Goal: Task Accomplishment & Management: Complete application form

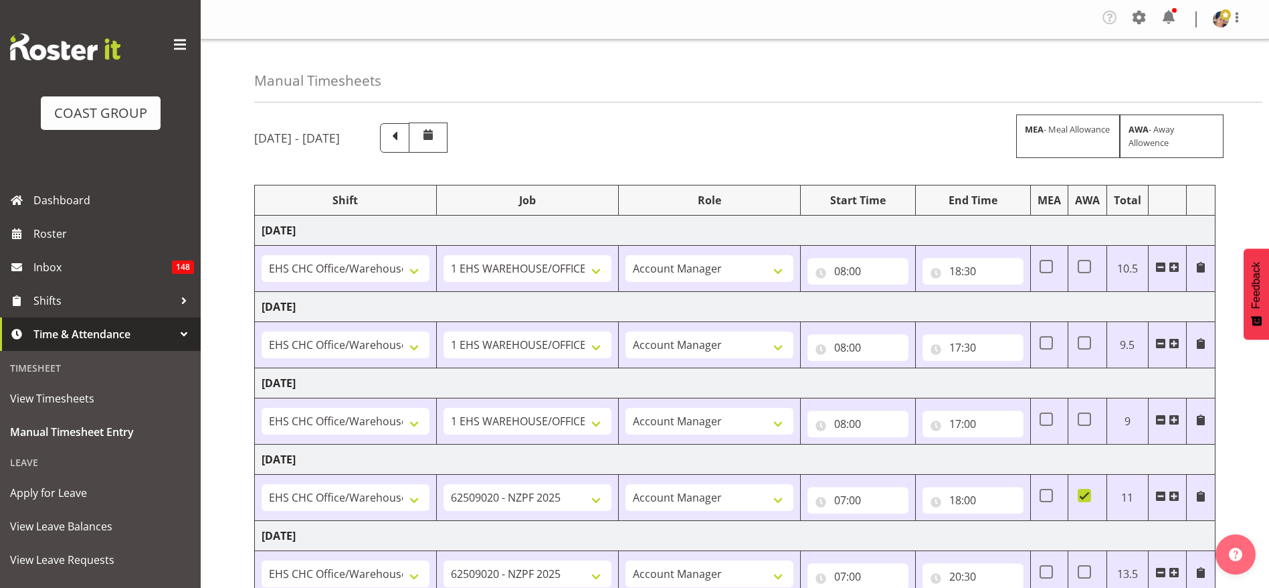
select select "1404"
select select "69"
select select "37"
select select "1404"
select select "69"
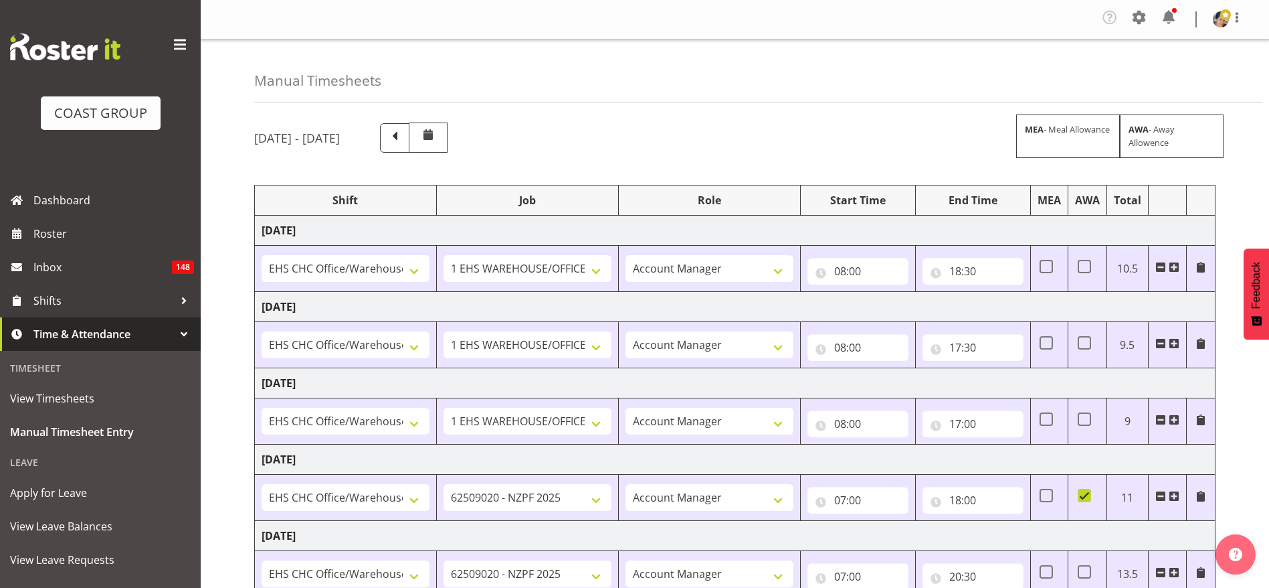
select select "37"
select select "1404"
select select "69"
select select "37"
select select "1404"
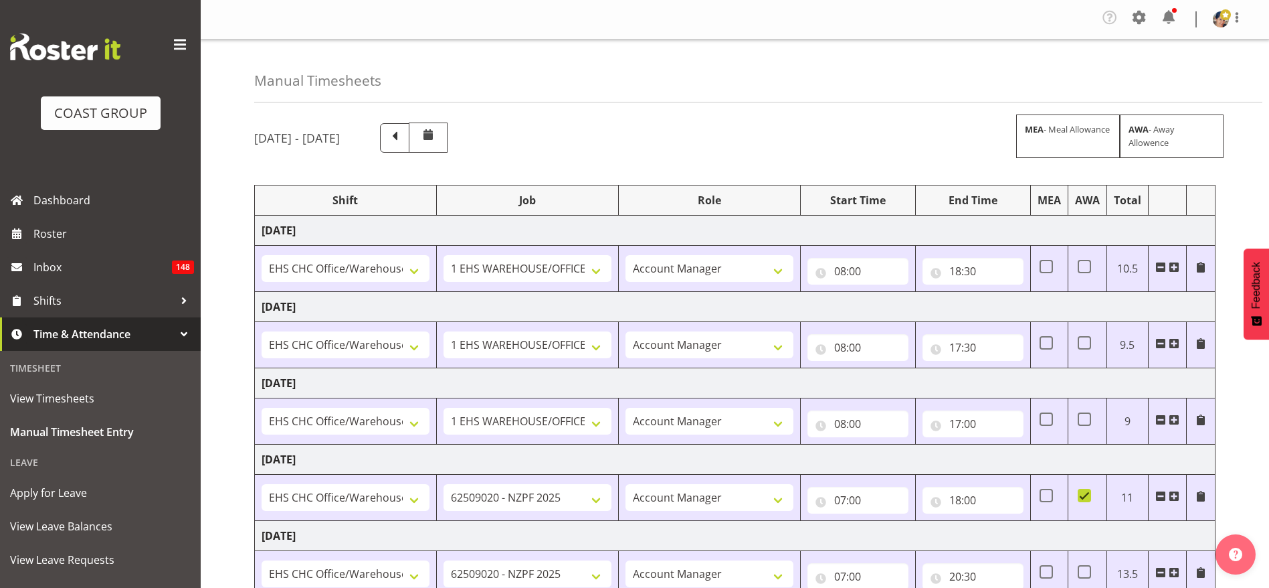
select select "9201"
select select "37"
select select "1404"
select select "9201"
select select "37"
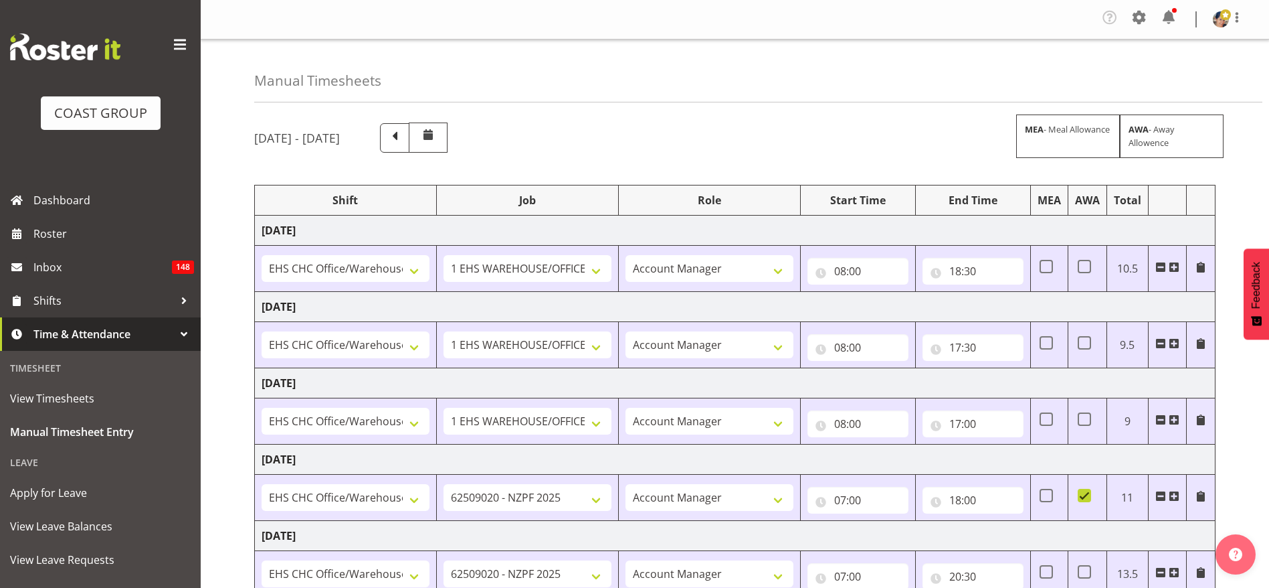
select select "1404"
select select "9202"
select select "37"
select select "1404"
select select "69"
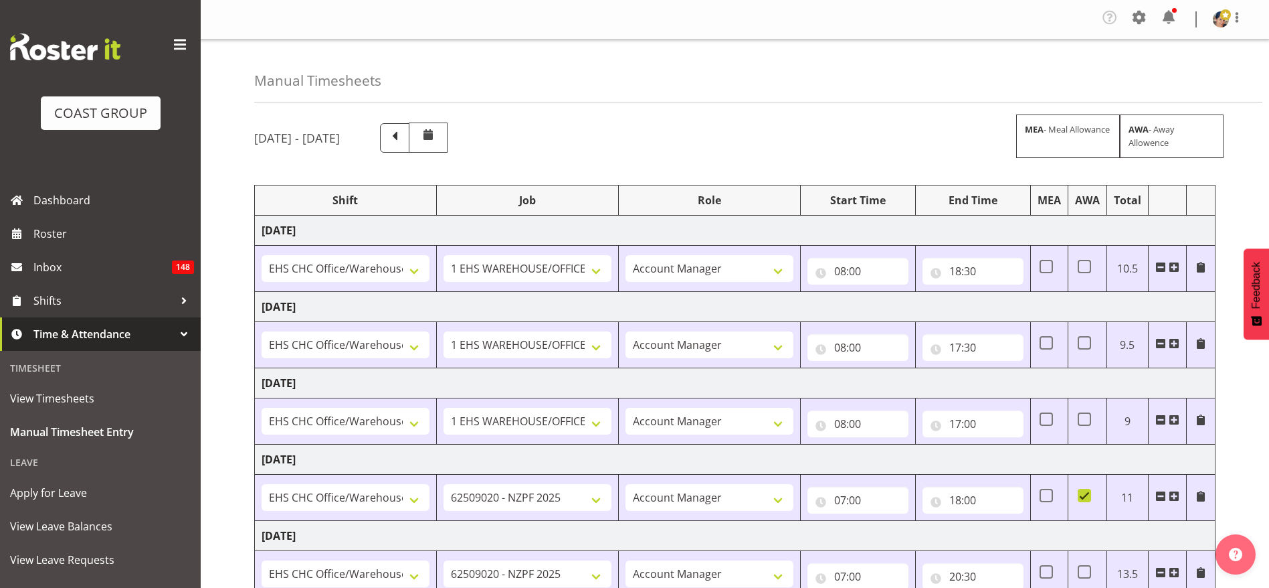
select select "37"
select select "1404"
select select "9202"
select select "37"
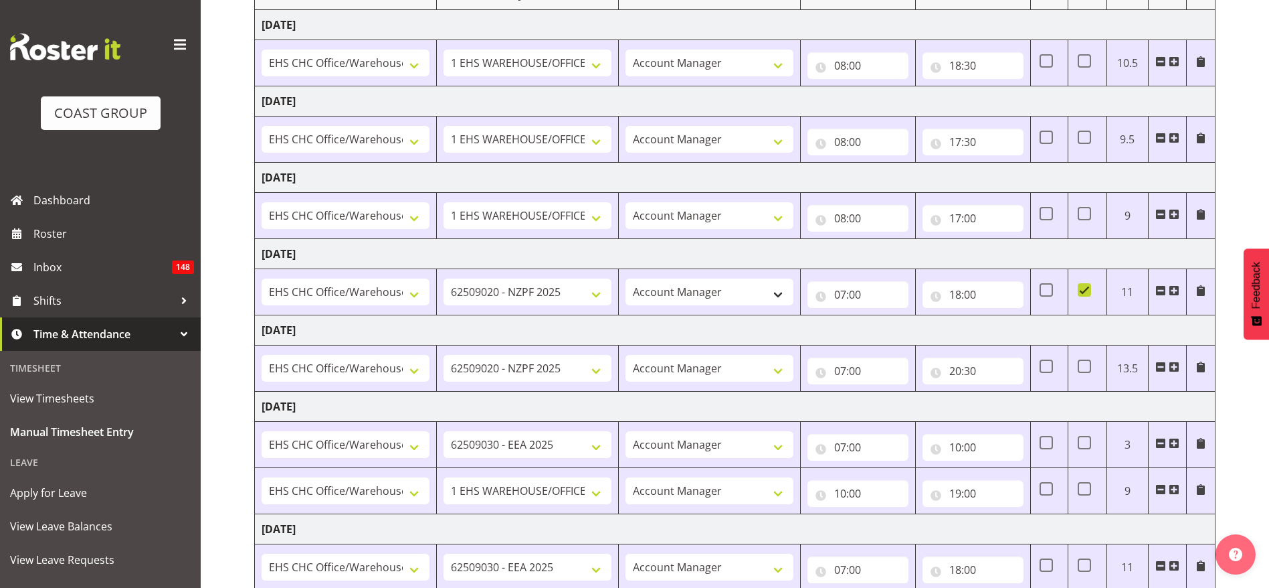
scroll to position [176, 0]
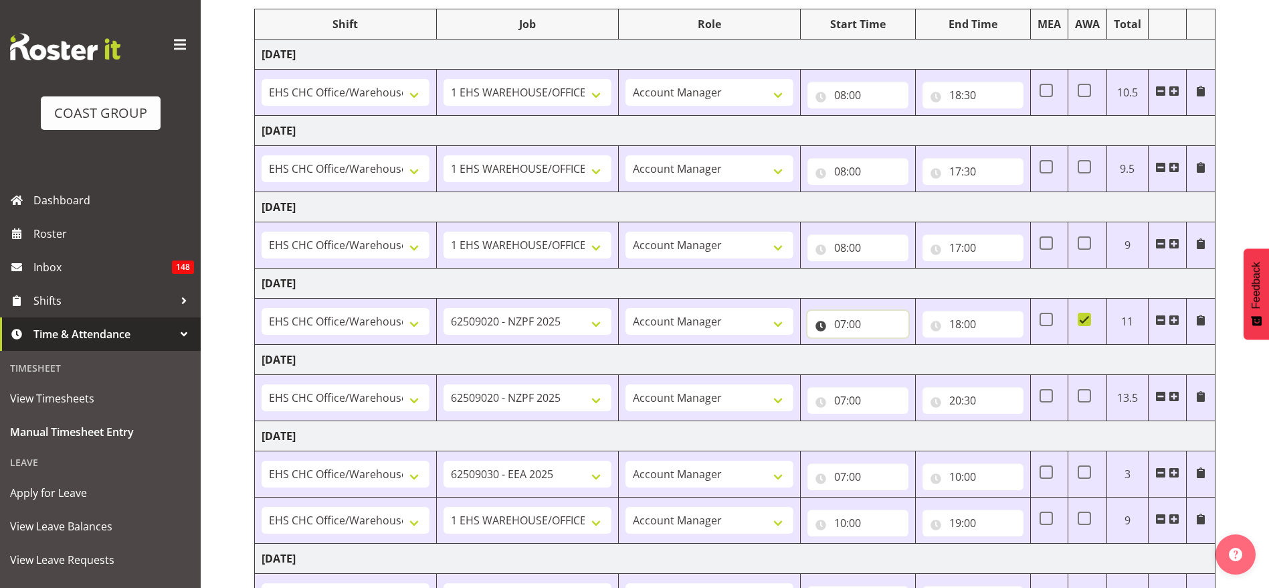
click at [846, 325] on input "07:00" at bounding box center [858, 323] width 101 height 27
click at [931, 363] on select "00 01 02 03 04 05 06 07 08 09 10 11 12 13 14 15 16 17 18 19 20 21 22 23 24 25 2…" at bounding box center [934, 358] width 30 height 27
select select "30"
click at [919, 345] on select "00 01 02 03 04 05 06 07 08 09 10 11 12 13 14 15 16 17 18 19 20 21 22 23 24 25 2…" at bounding box center [934, 358] width 30 height 27
type input "07:30"
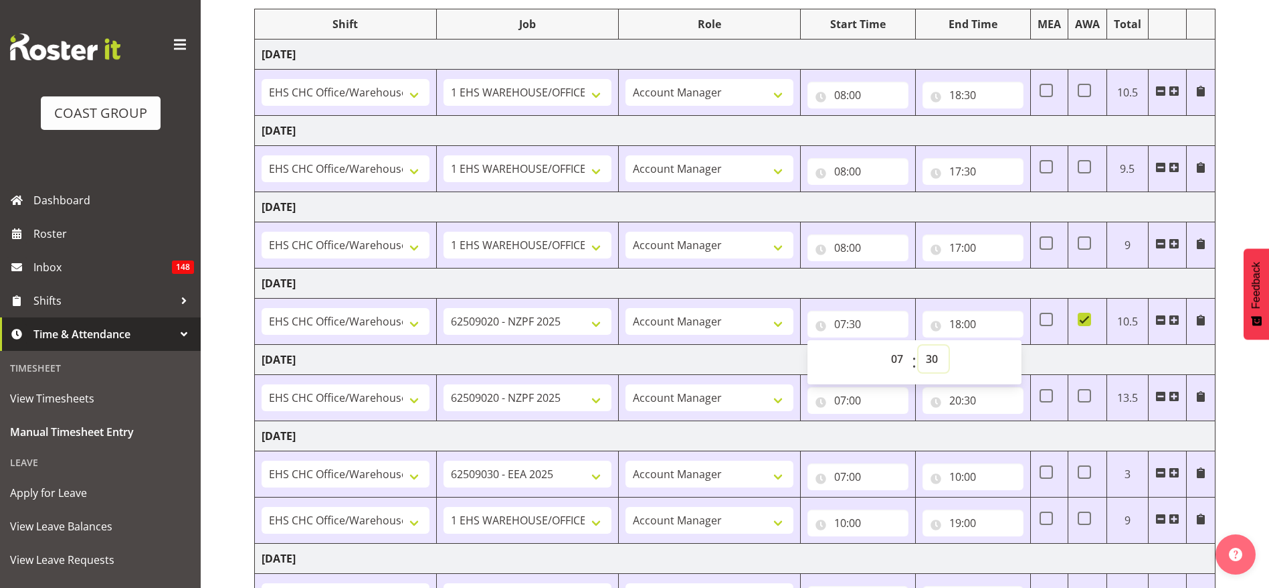
click at [925, 355] on select "00 01 02 03 04 05 06 07 08 09 10 11 12 13 14 15 16 17 18 19 20 21 22 23 24 25 2…" at bounding box center [934, 358] width 30 height 27
select select "0"
click at [919, 345] on select "00 01 02 03 04 05 06 07 08 09 10 11 12 13 14 15 16 17 18 19 20 21 22 23 24 25 2…" at bounding box center [934, 358] width 30 height 27
type input "07:00"
click at [631, 284] on td "[DATE]" at bounding box center [735, 283] width 961 height 30
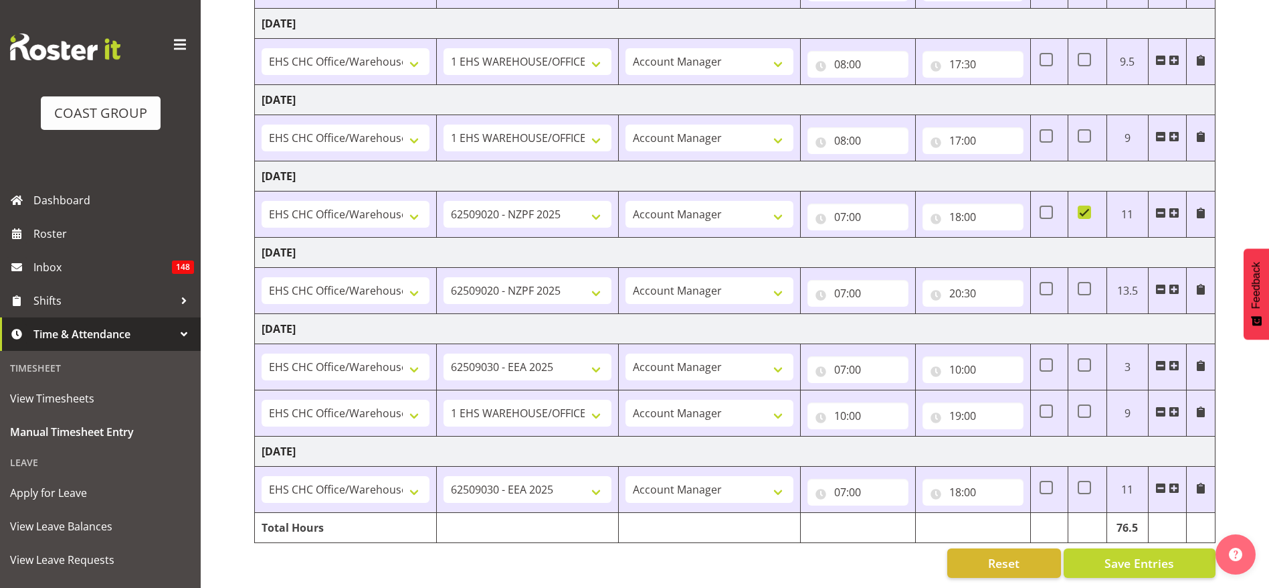
scroll to position [298, 0]
click at [1125, 554] on span "Save Entries" at bounding box center [1140, 562] width 70 height 17
click at [855, 280] on input "07:00" at bounding box center [858, 293] width 101 height 27
click at [929, 315] on select "00 01 02 03 04 05 06 07 08 09 10 11 12 13 14 15 16 17 18 19 20 21 22 23 24 25 2…" at bounding box center [934, 328] width 30 height 27
click at [603, 250] on td "[DATE]" at bounding box center [735, 253] width 961 height 30
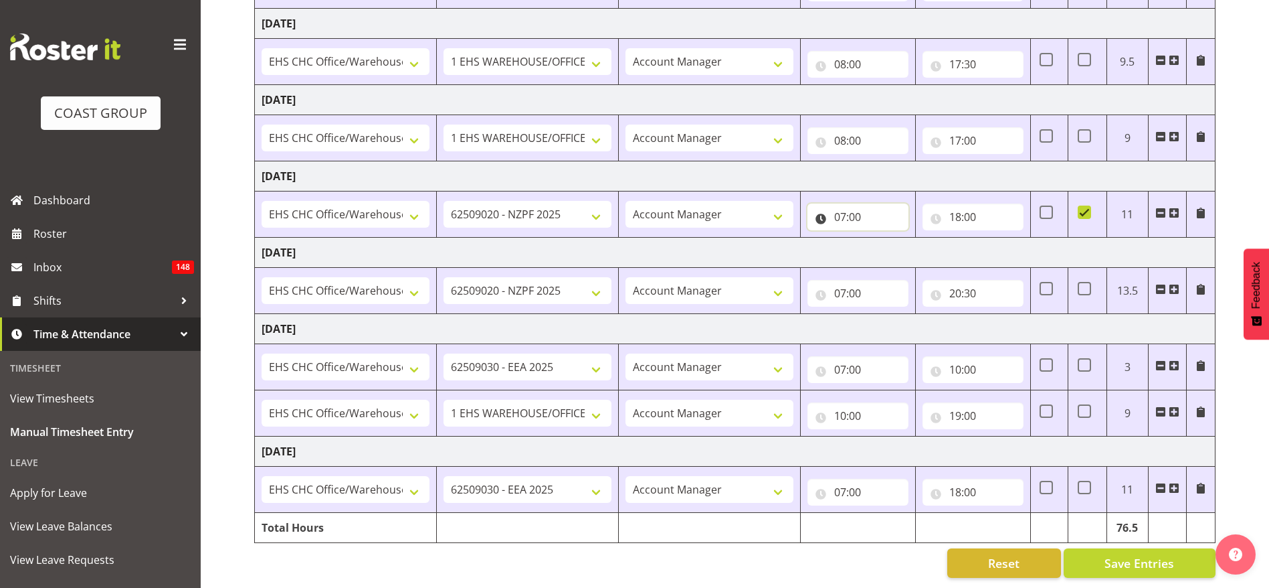
click at [857, 203] on input "07:00" at bounding box center [858, 216] width 101 height 27
click at [937, 240] on select "00 01 02 03 04 05 06 07 08 09 10 11 12 13 14 15 16 17 18 19 20 21 22 23 24 25 2…" at bounding box center [934, 251] width 30 height 27
select select "30"
click at [919, 238] on select "00 01 02 03 04 05 06 07 08 09 10 11 12 13 14 15 16 17 18 19 20 21 22 23 24 25 2…" at bounding box center [934, 251] width 30 height 27
type input "07:30"
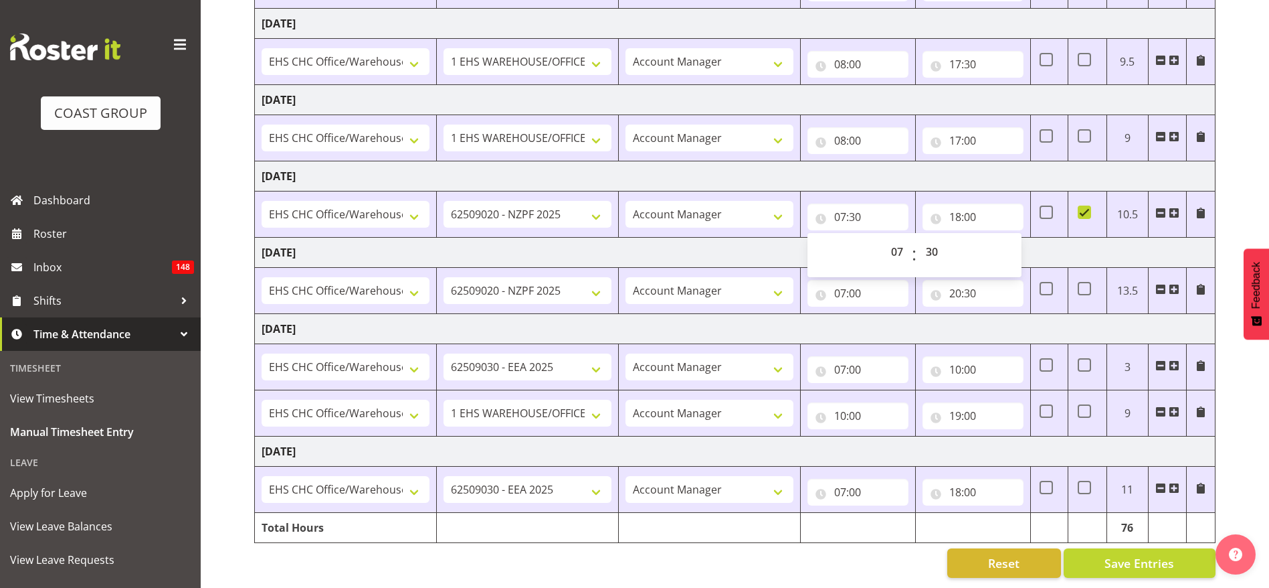
click at [667, 238] on td "[DATE]" at bounding box center [735, 253] width 961 height 30
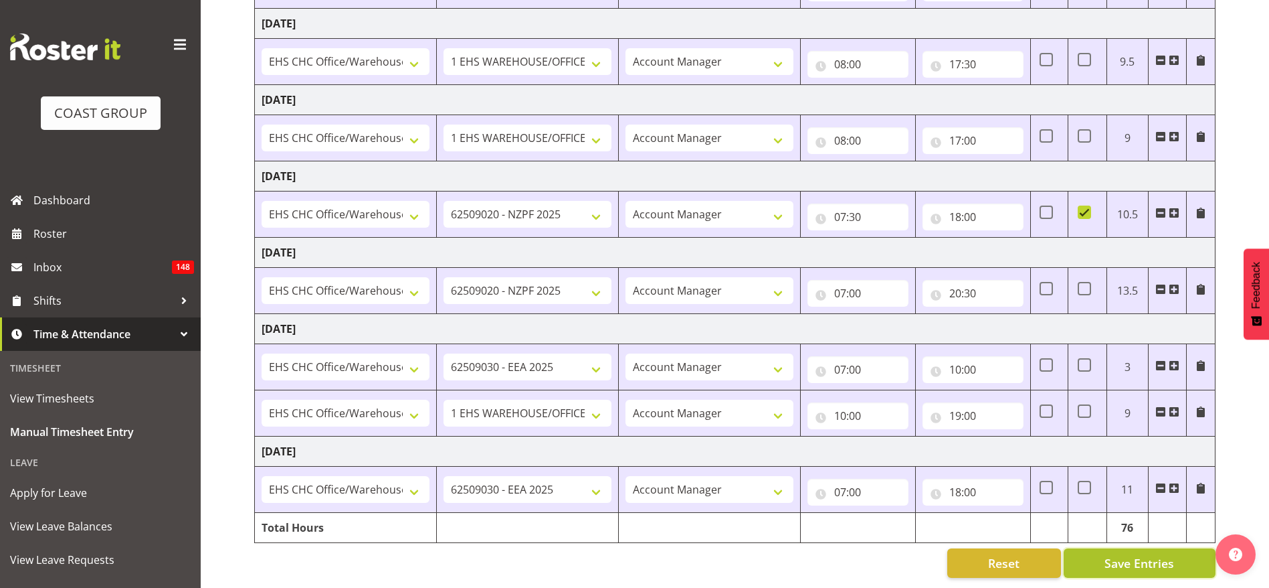
click at [1126, 555] on span "Save Entries" at bounding box center [1140, 562] width 70 height 17
